Goal: Information Seeking & Learning: Check status

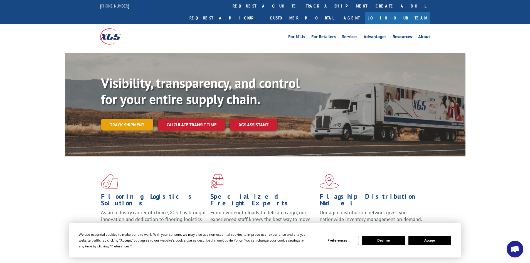
click at [135, 119] on link "Track shipment" at bounding box center [127, 125] width 52 height 12
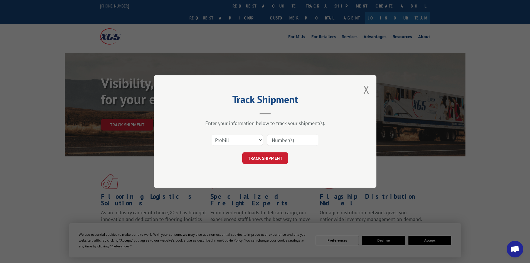
click at [290, 142] on input at bounding box center [292, 140] width 51 height 12
paste input "7063620"
type input "7063620"
click at [268, 157] on button "TRACK SHIPMENT" at bounding box center [265, 158] width 46 height 12
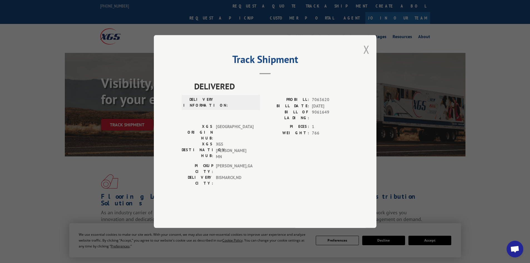
click at [368, 57] on button "Close modal" at bounding box center [366, 49] width 6 height 15
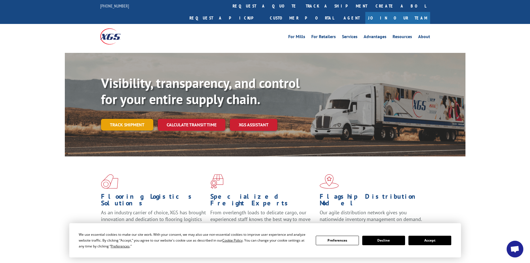
click at [116, 119] on link "Track shipment" at bounding box center [127, 125] width 52 height 12
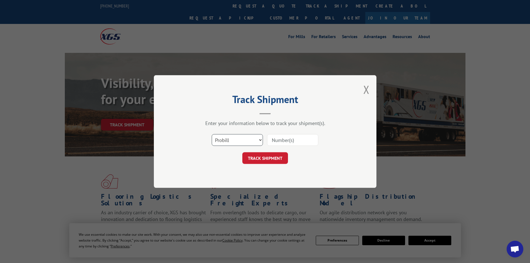
click at [251, 139] on select "Select category... Probill BOL PO" at bounding box center [237, 140] width 51 height 12
select select "bol"
click at [212, 134] on select "Select category... Probill BOL PO" at bounding box center [237, 140] width 51 height 12
click at [289, 138] on input at bounding box center [292, 140] width 51 height 12
paste input "7063620"
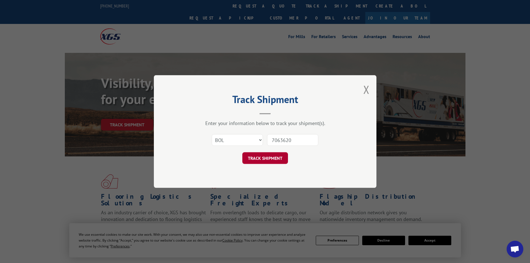
type input "7063620"
click at [258, 159] on button "TRACK SHIPMENT" at bounding box center [265, 158] width 46 height 12
